Goal: Transaction & Acquisition: Purchase product/service

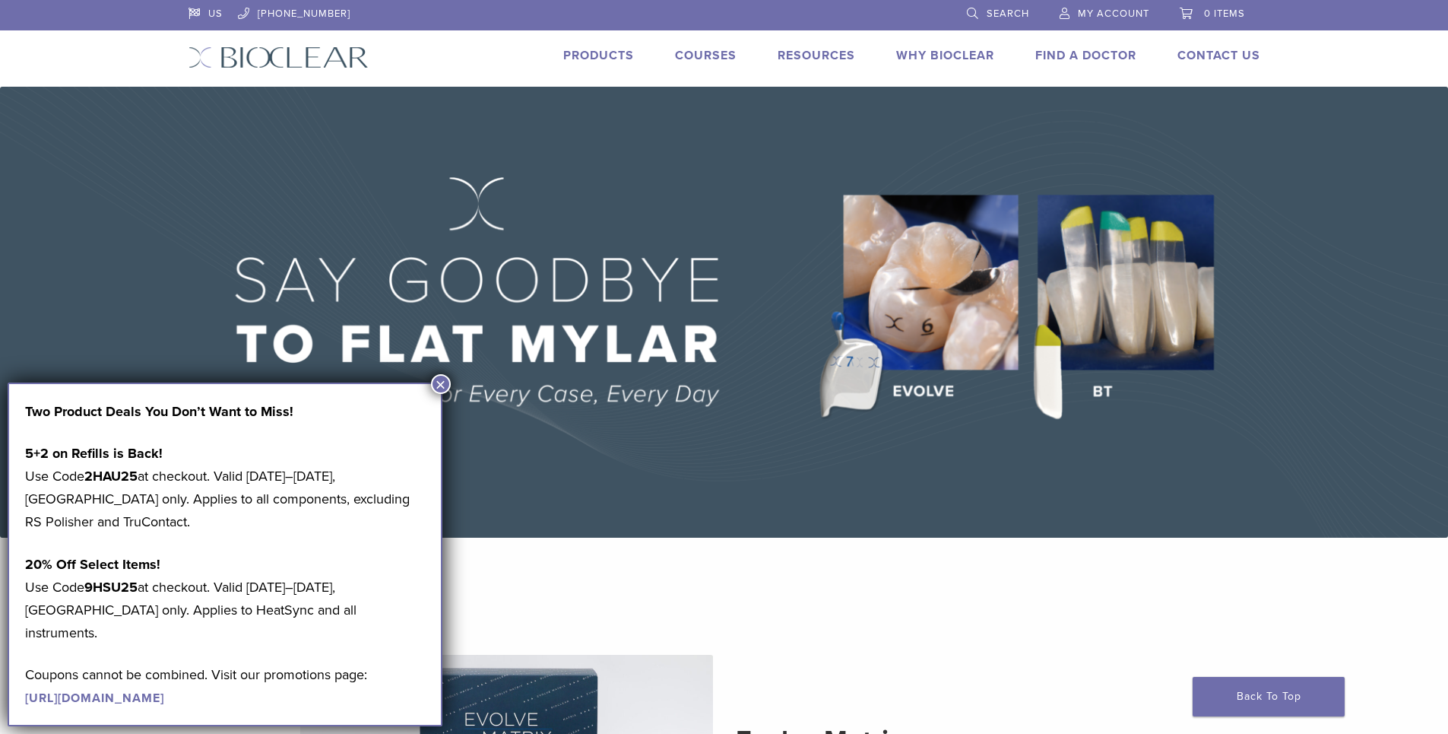
click at [598, 59] on link "Products" at bounding box center [598, 55] width 71 height 15
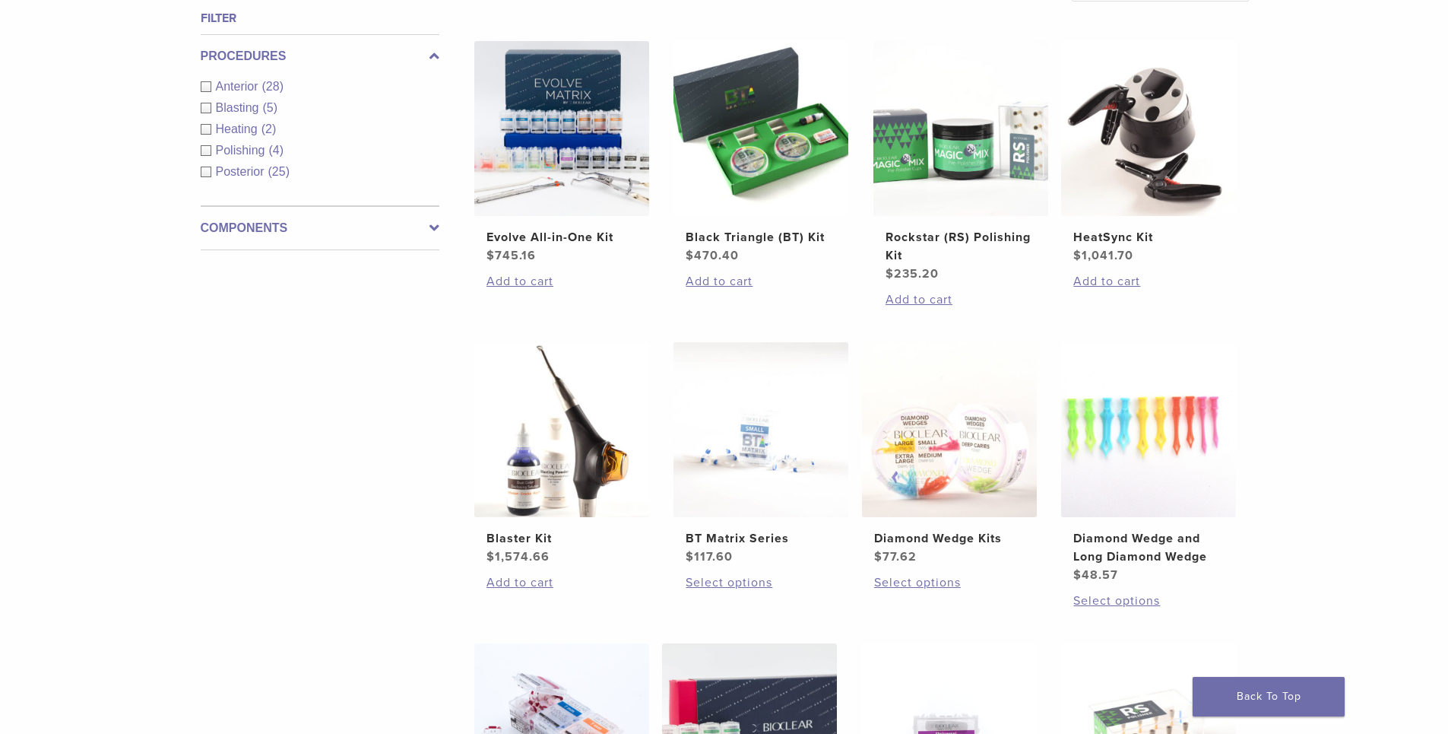
scroll to position [608, 0]
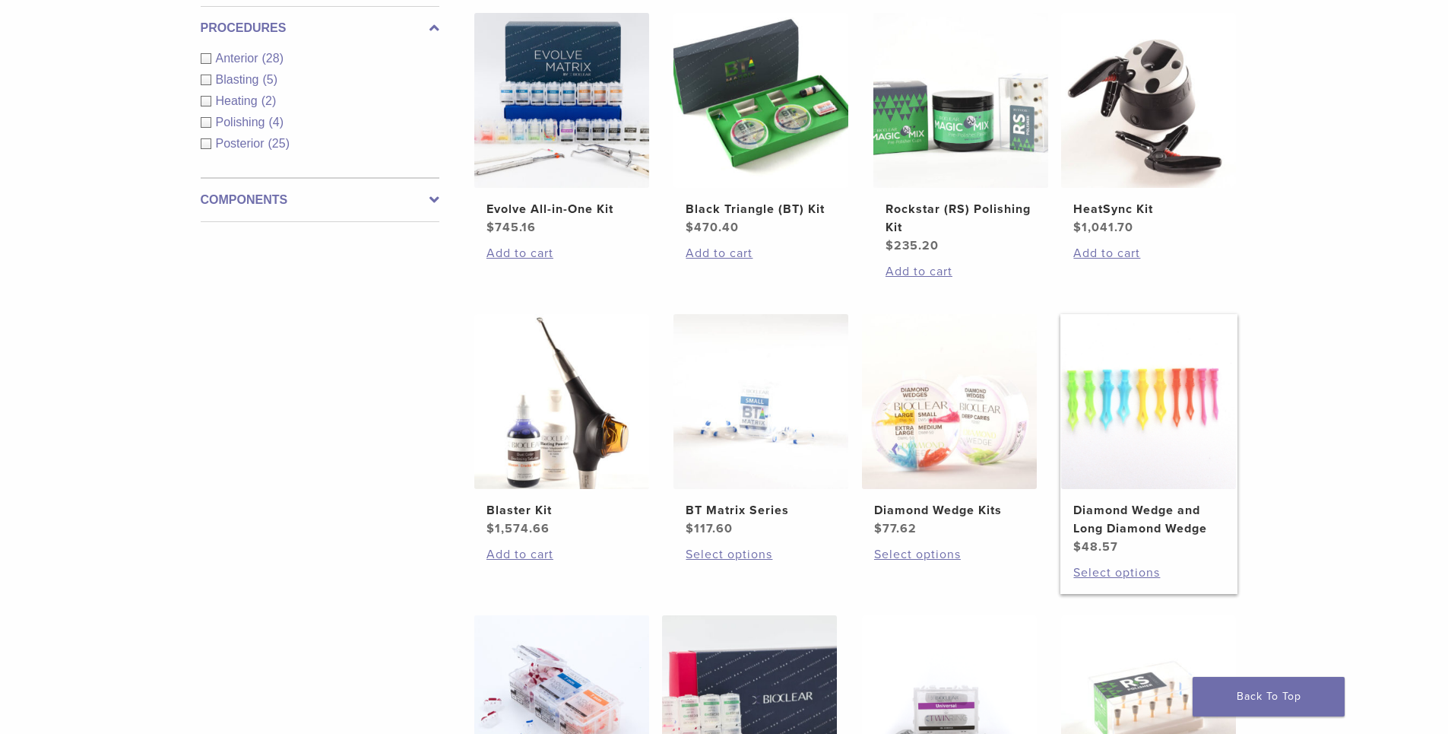
click at [1159, 479] on img at bounding box center [1148, 401] width 175 height 175
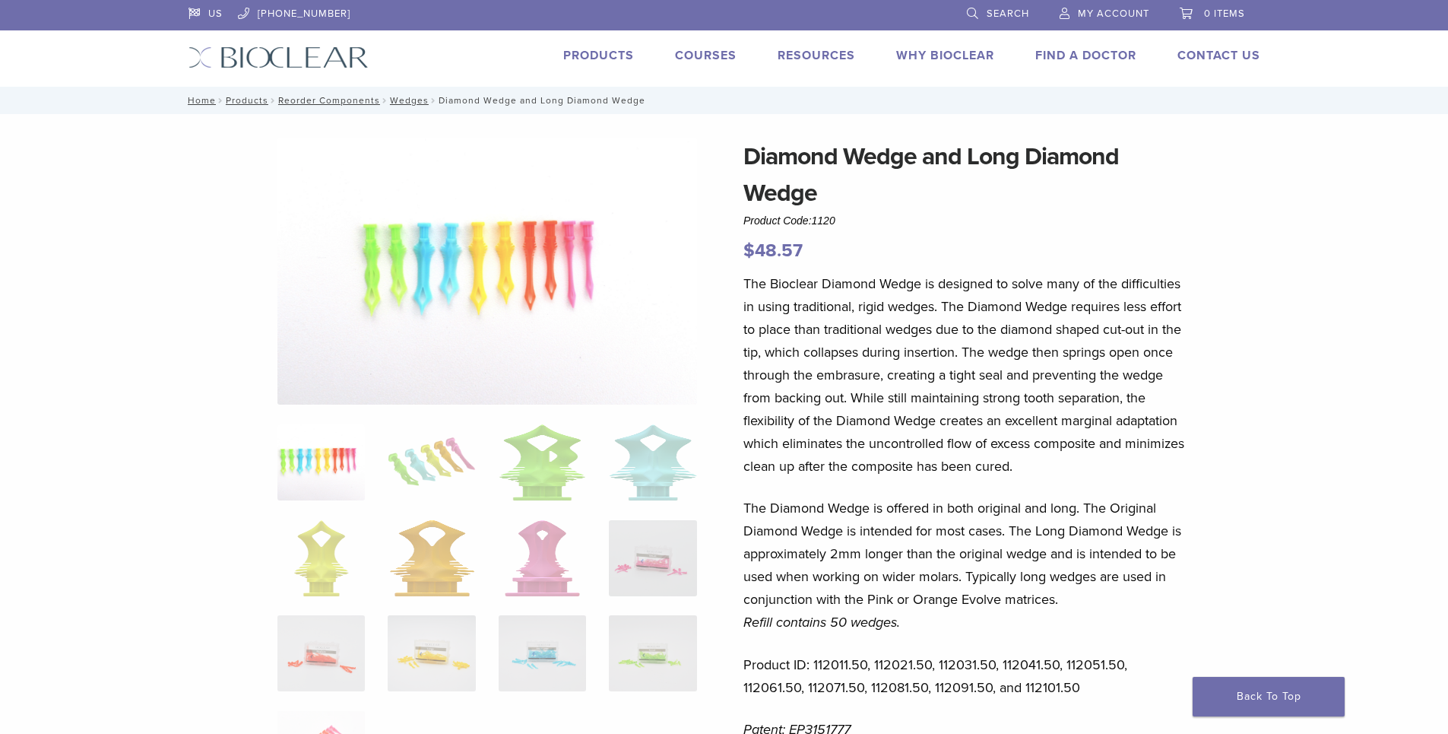
click at [607, 52] on link "Products" at bounding box center [598, 55] width 71 height 15
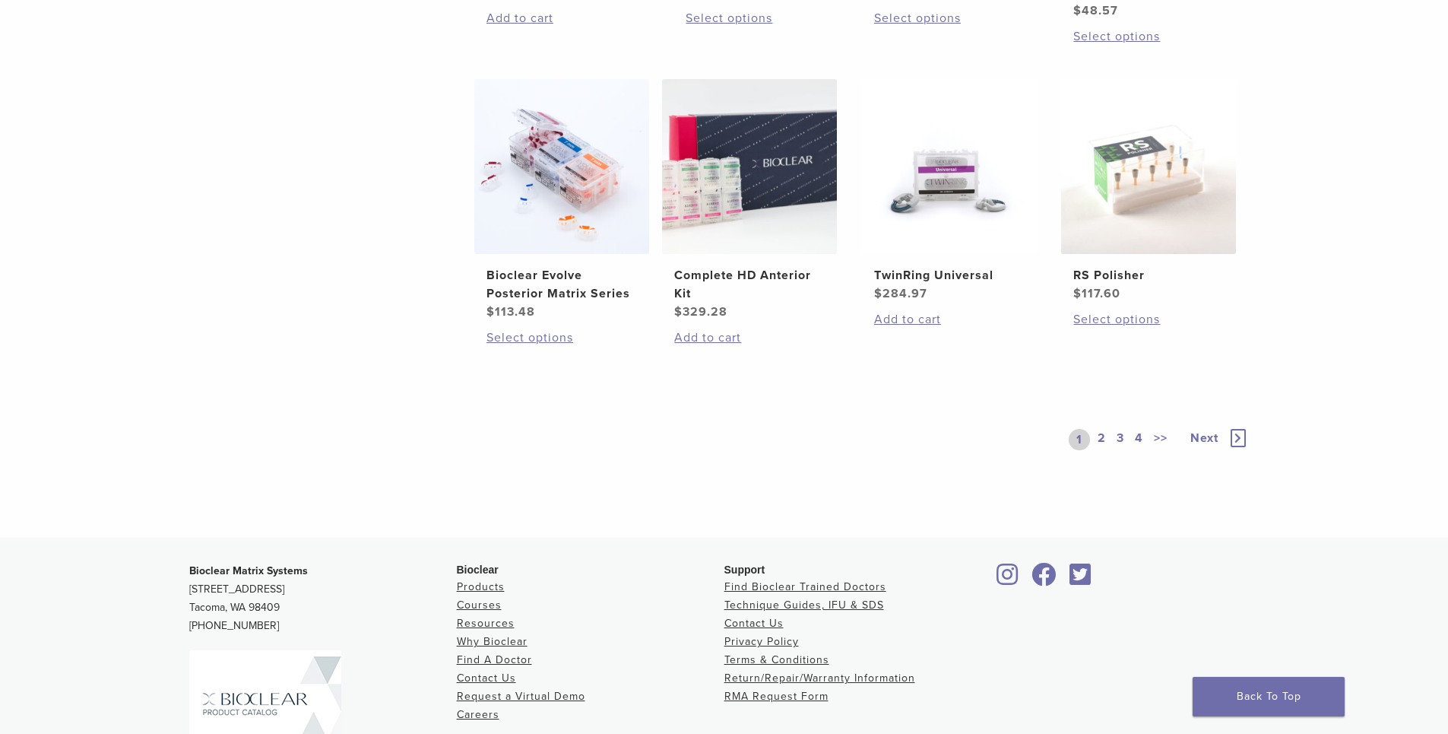
scroll to position [1292, 0]
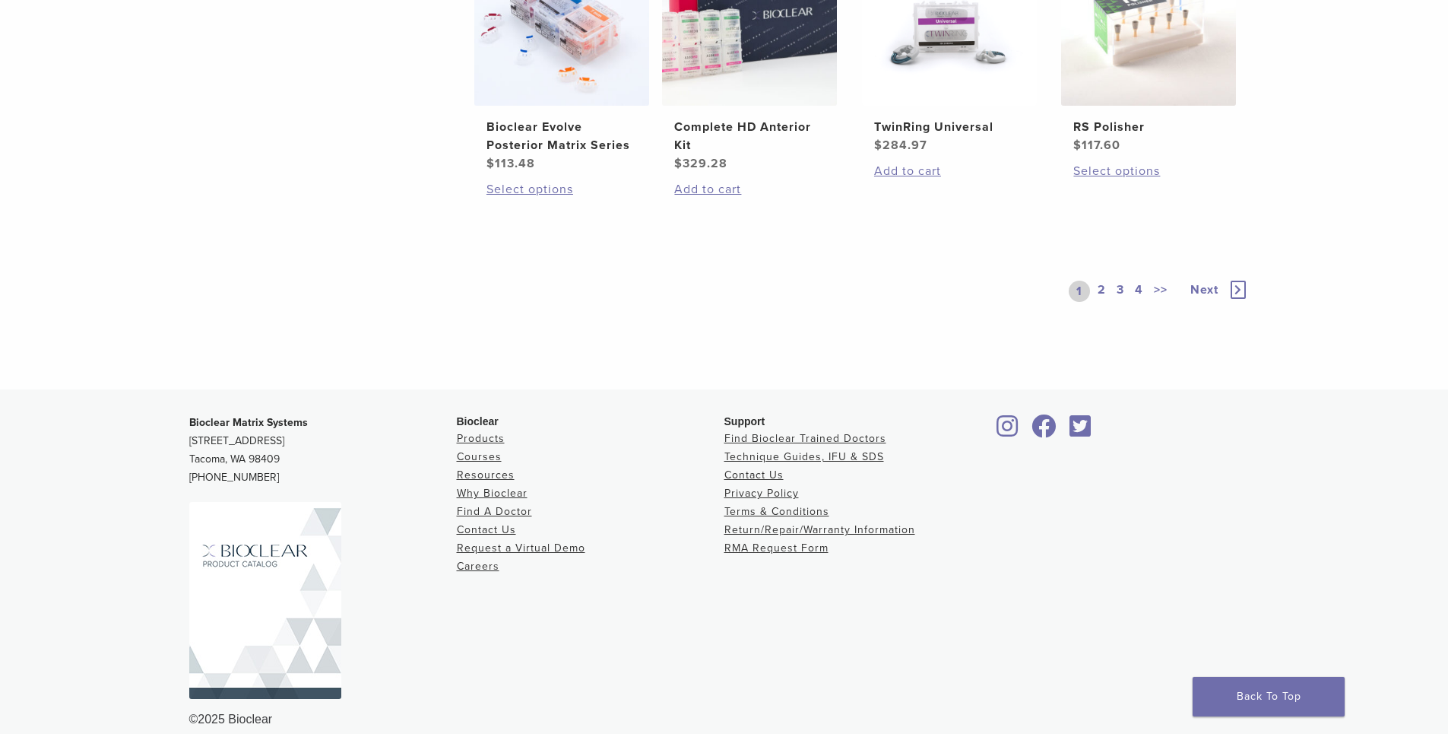
click at [1238, 290] on icon at bounding box center [1238, 290] width 15 height 18
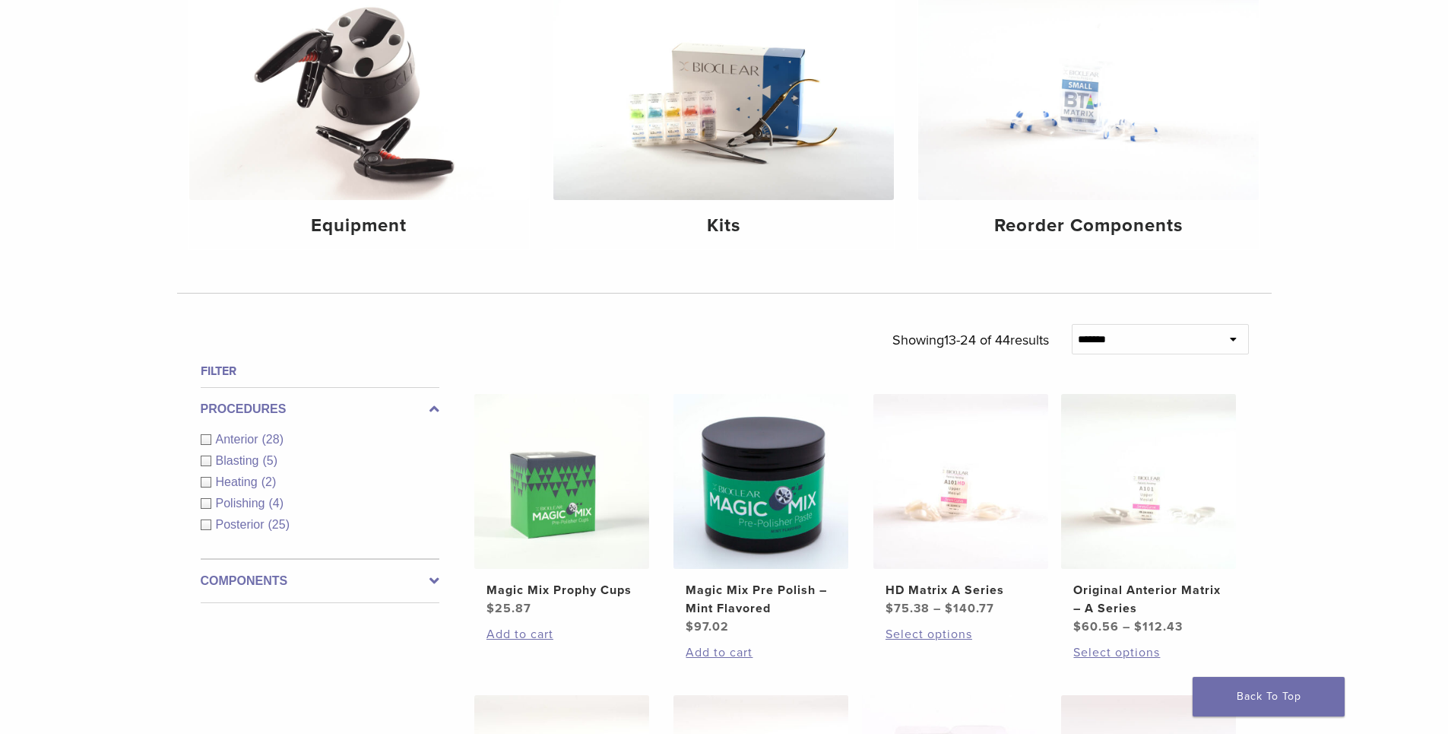
scroll to position [228, 0]
click at [204, 503] on div "Polishing (4)" at bounding box center [320, 502] width 239 height 18
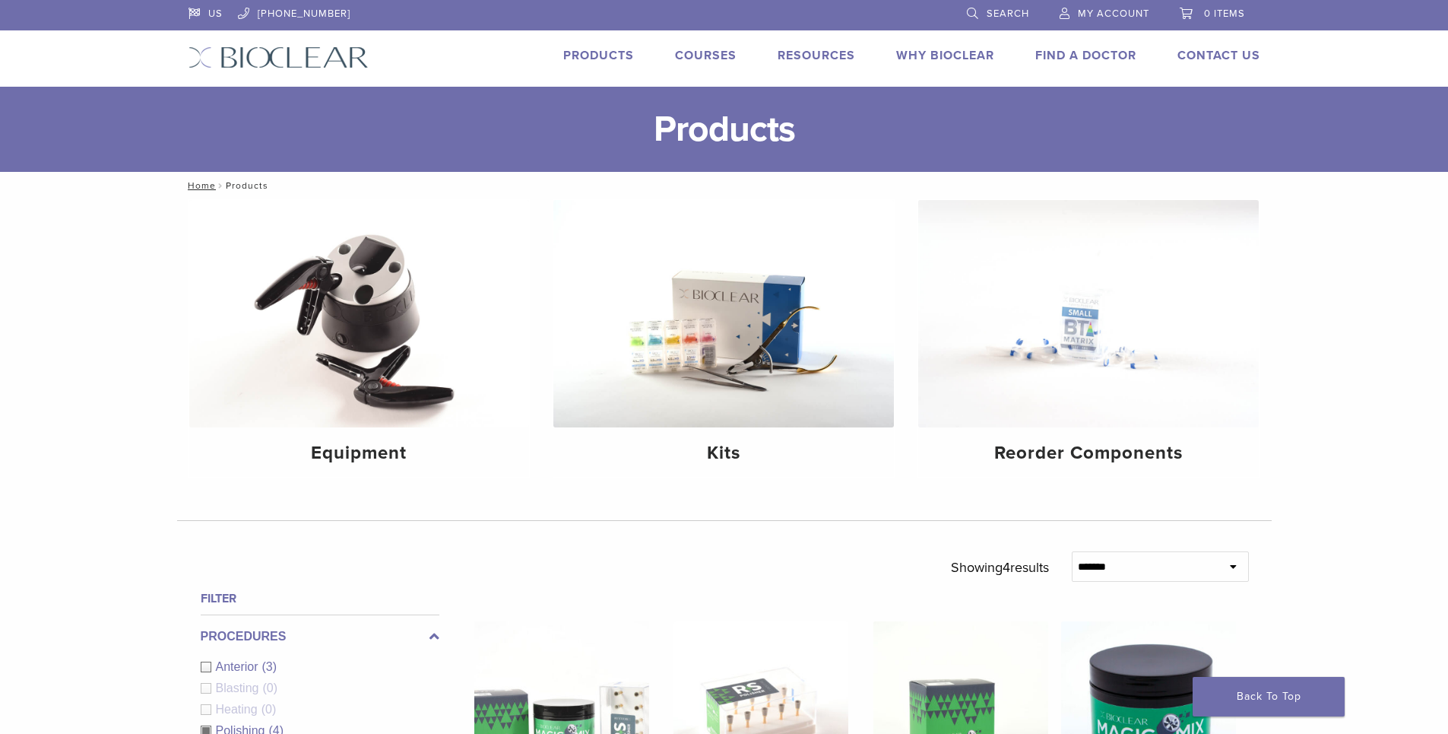
scroll to position [152, 0]
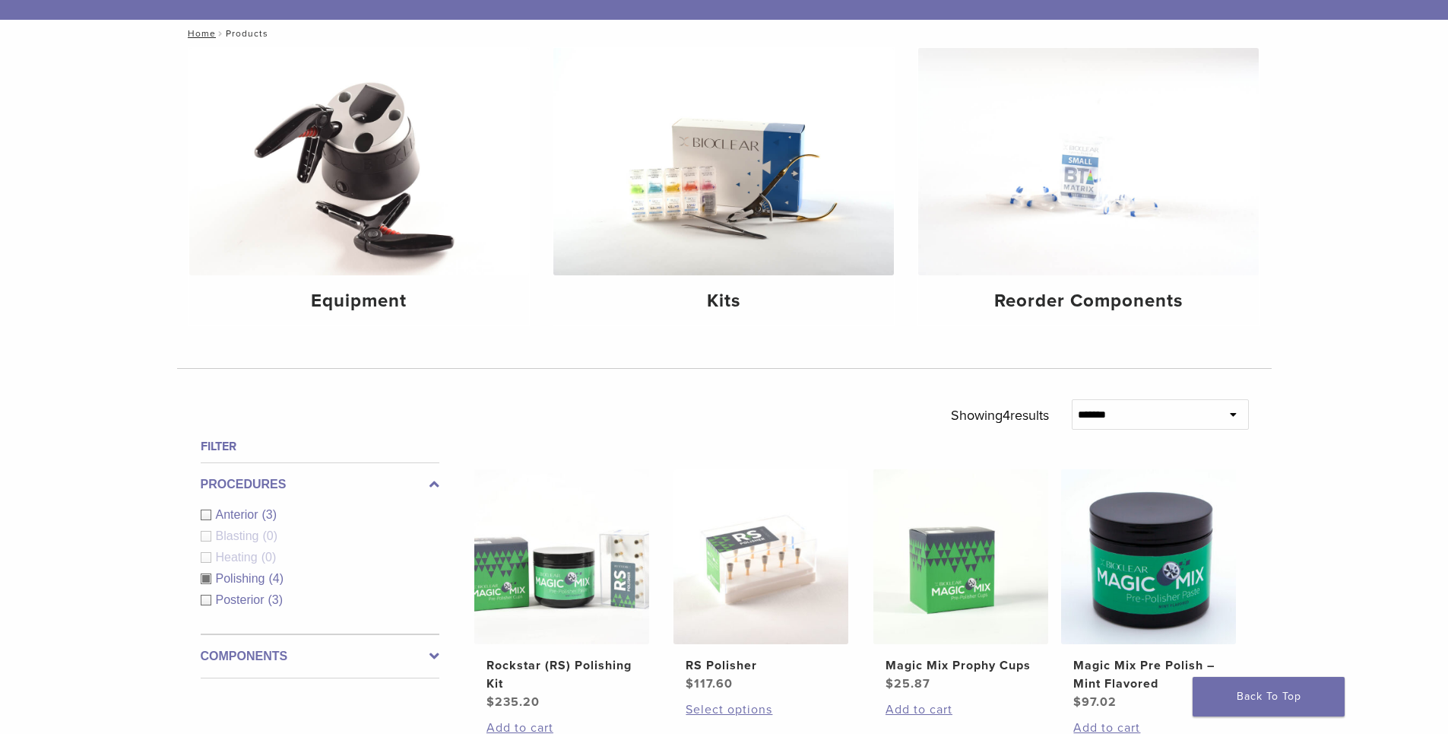
click at [204, 515] on div "Anterior (3)" at bounding box center [320, 515] width 239 height 18
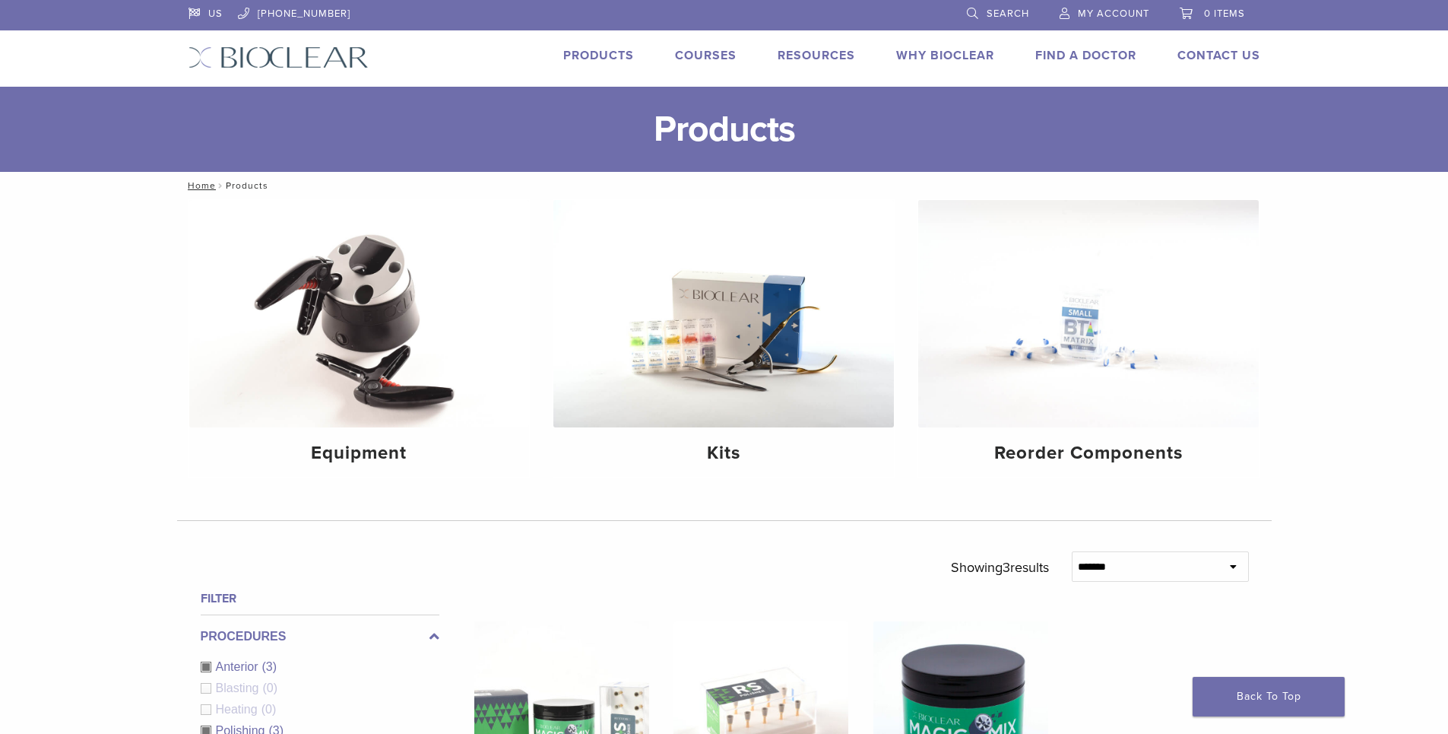
click at [984, 11] on link "Search" at bounding box center [998, 11] width 62 height 23
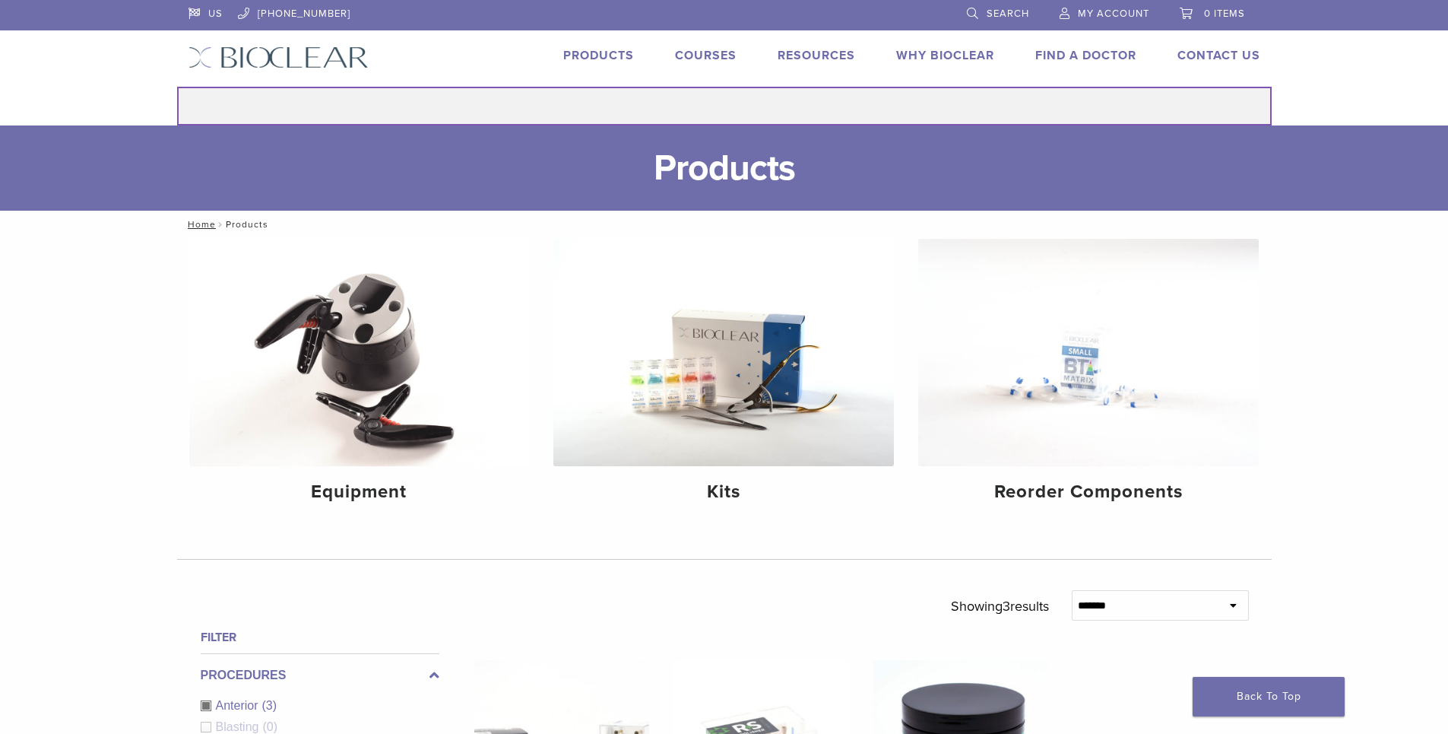
click at [763, 108] on input "Search for:" at bounding box center [724, 106] width 1095 height 39
click at [718, 106] on input "**********" at bounding box center [724, 106] width 1095 height 39
click at [806, 111] on input "**********" at bounding box center [724, 106] width 1095 height 39
type input "**********"
click at [176, 86] on button "Search" at bounding box center [176, 86] width 1 height 1
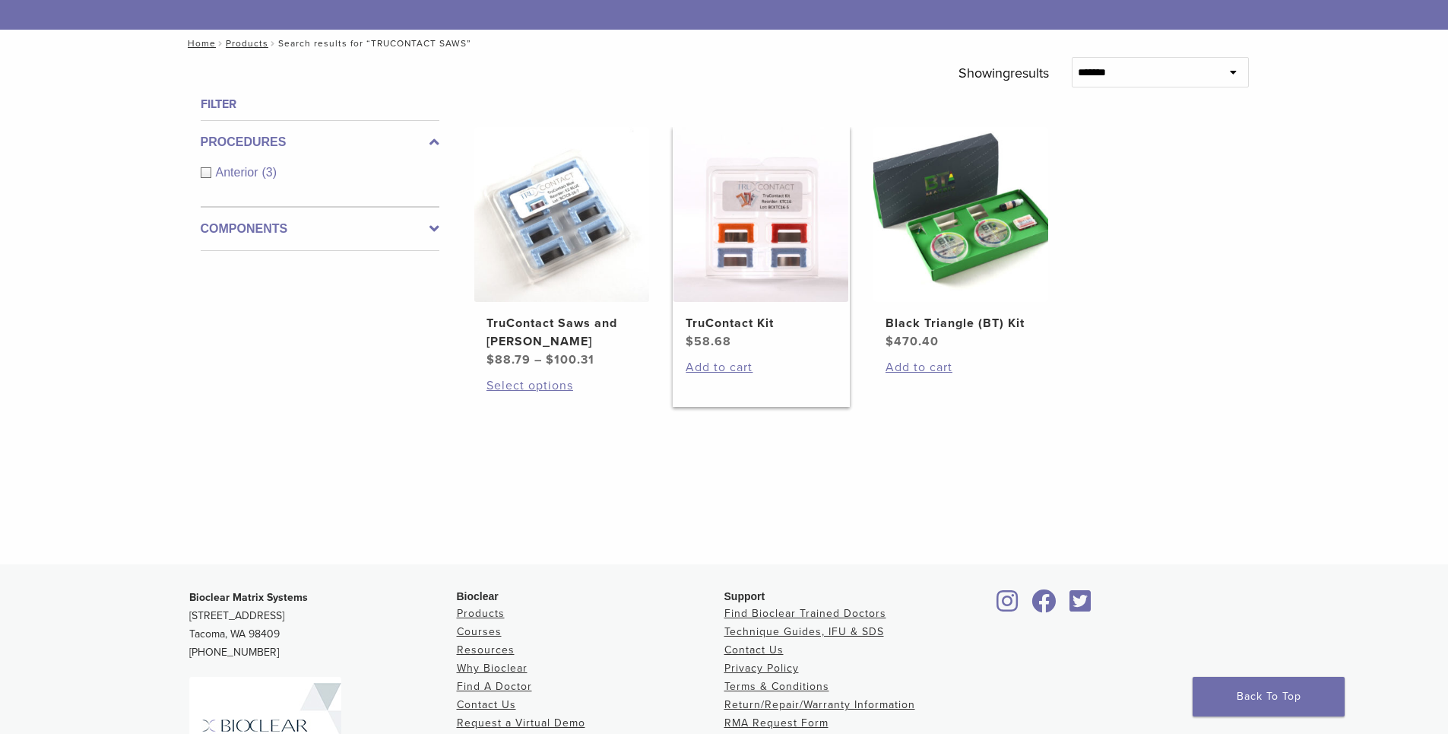
scroll to position [152, 0]
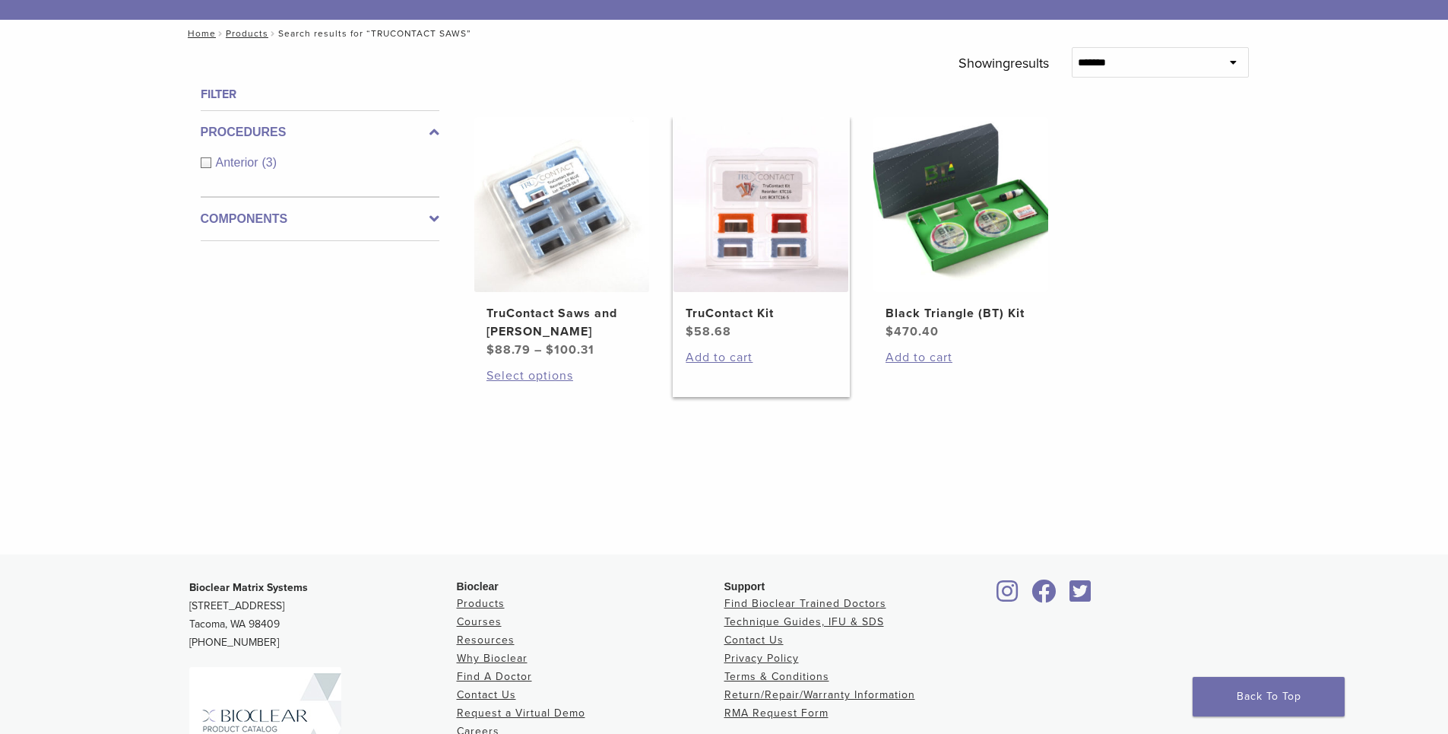
click at [778, 220] on img at bounding box center [761, 204] width 175 height 175
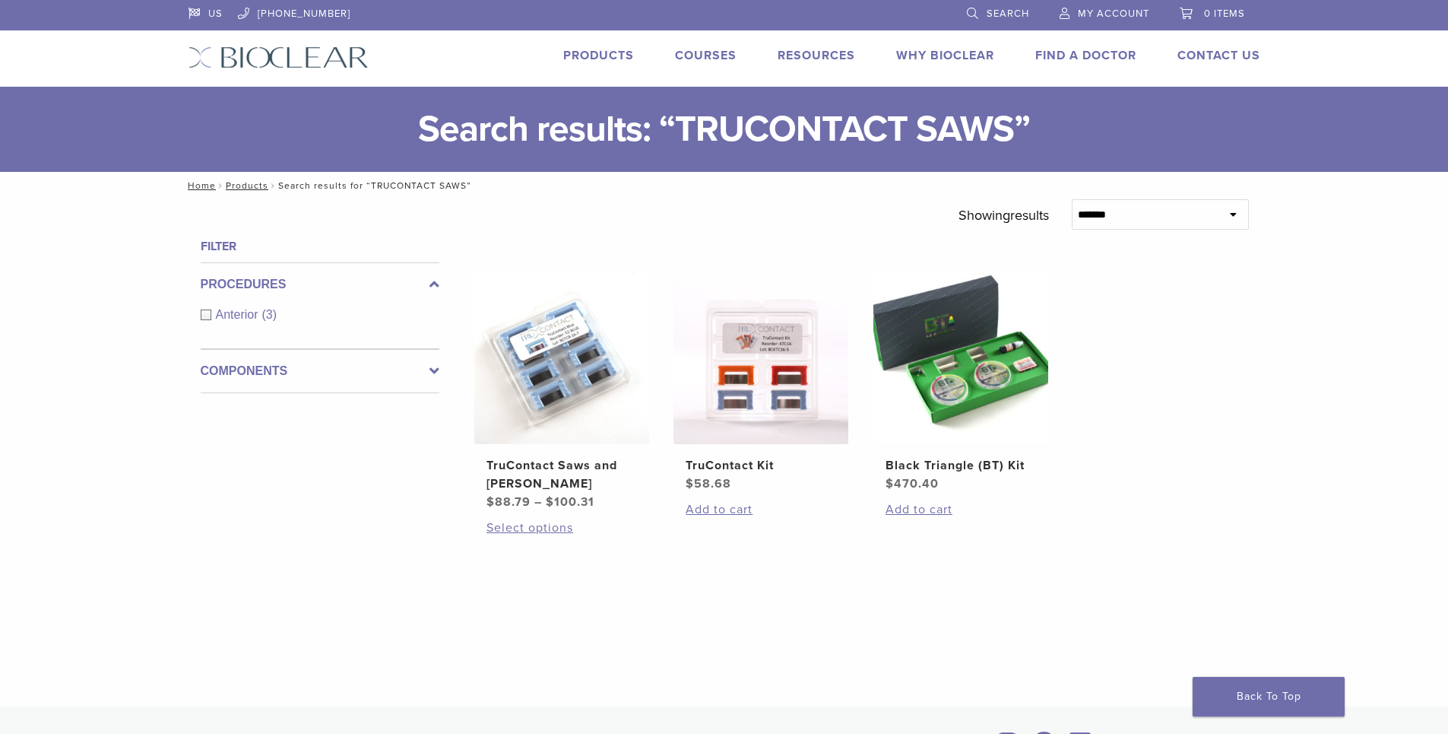
click at [594, 55] on link "Products" at bounding box center [598, 55] width 71 height 15
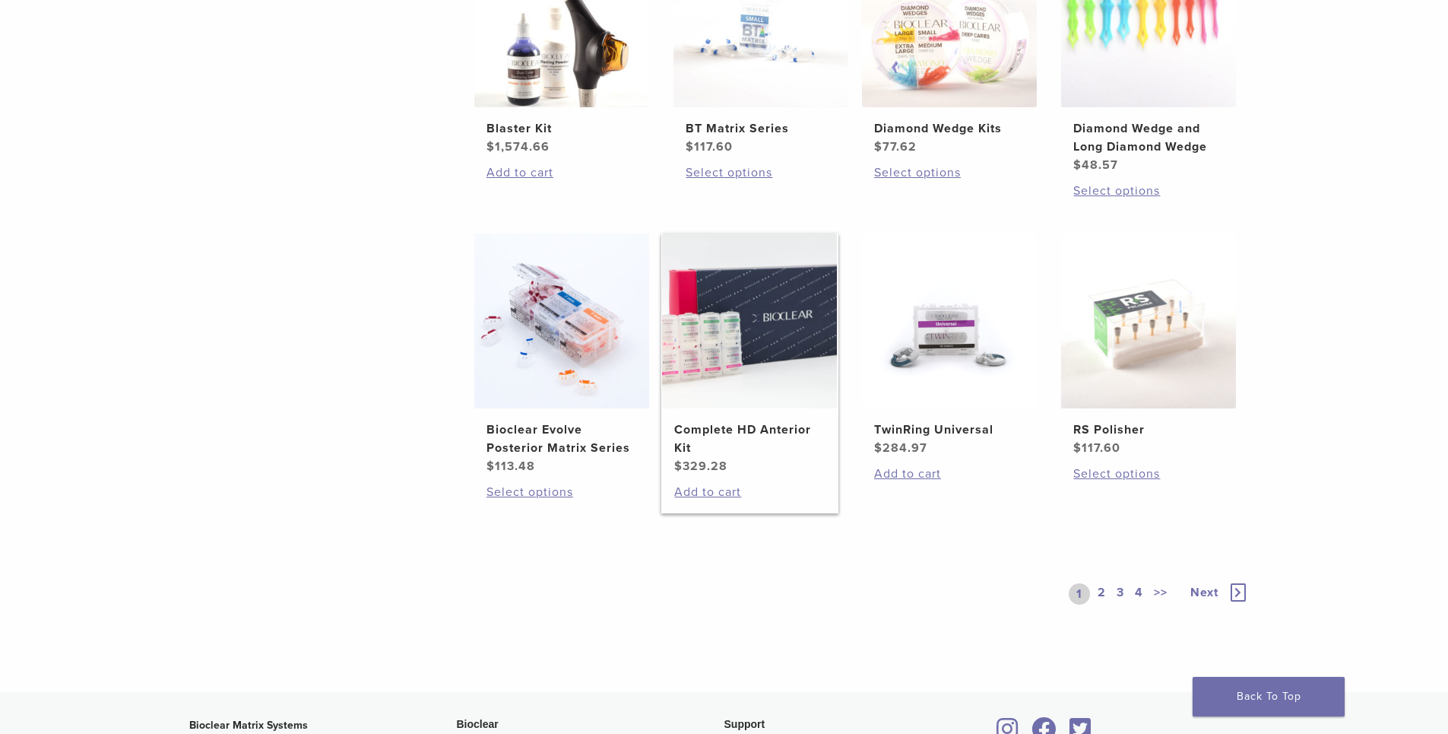
scroll to position [988, 0]
click at [1240, 596] on icon at bounding box center [1238, 594] width 15 height 18
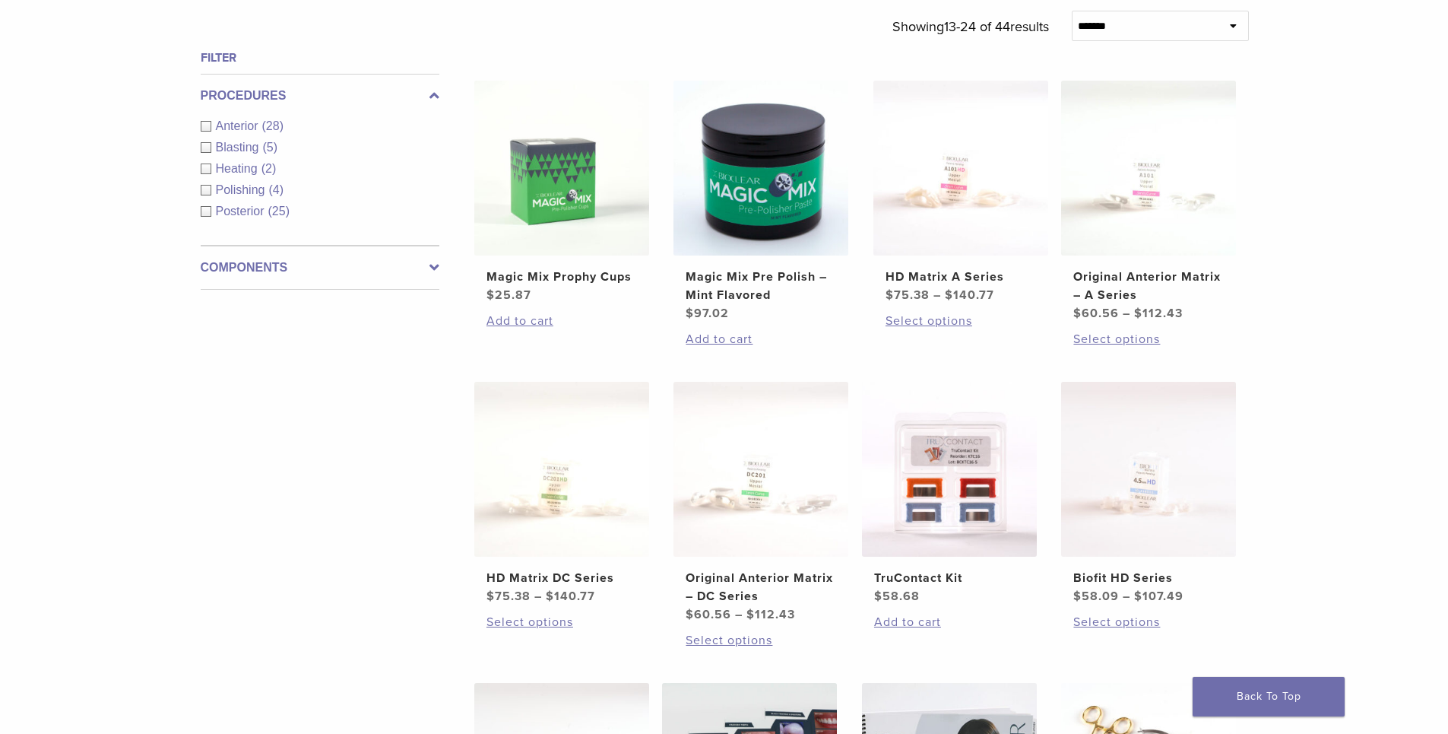
scroll to position [532, 0]
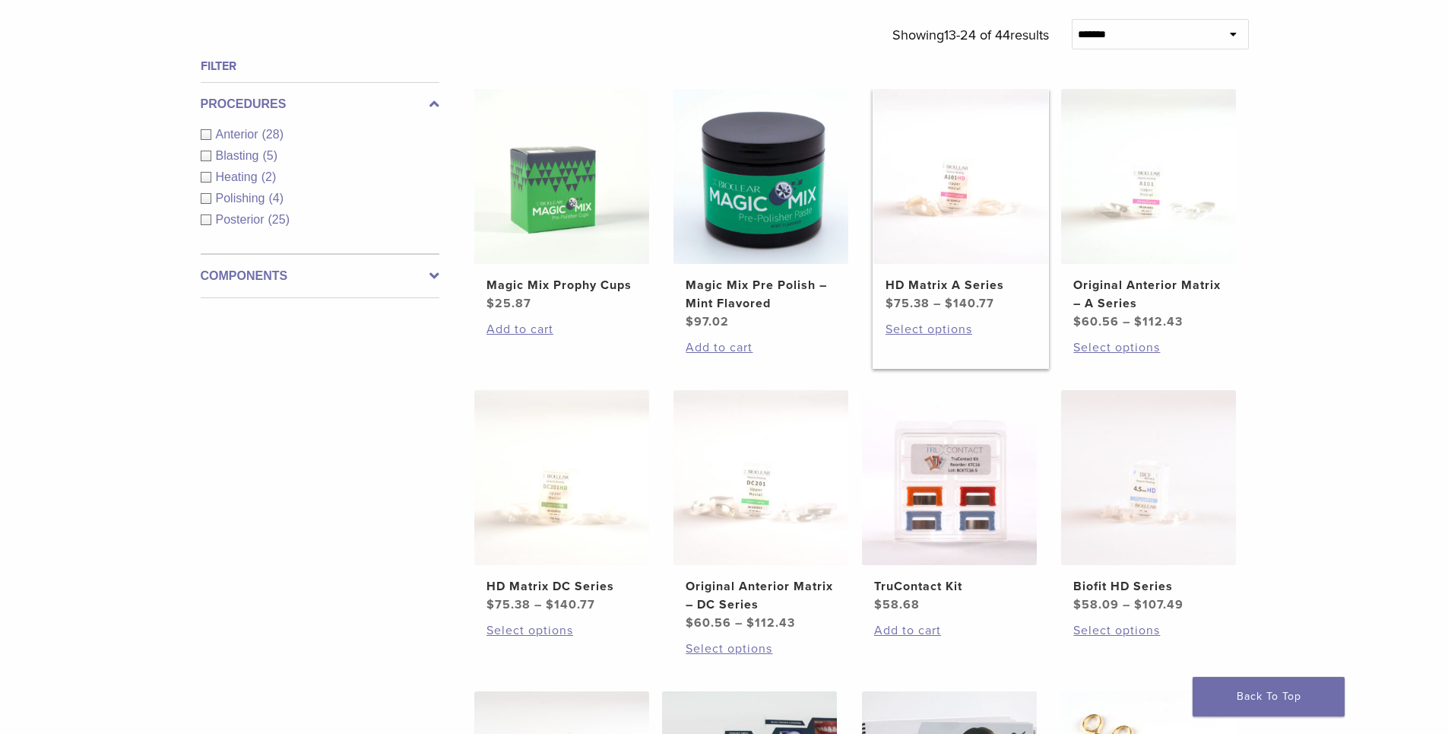
click at [916, 275] on link "HD Matrix A Series $ 75.38 – $ 140.77 Price range: $75.38 through $140.77" at bounding box center [961, 200] width 177 height 223
